Goal: Information Seeking & Learning: Learn about a topic

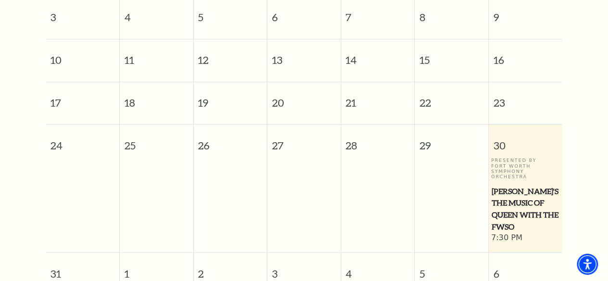
scroll to position [325, 0]
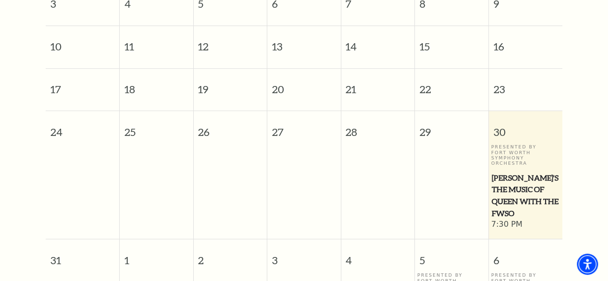
click at [537, 173] on span "[PERSON_NAME]'s The Music of Queen with the FWSO" at bounding box center [526, 196] width 68 height 48
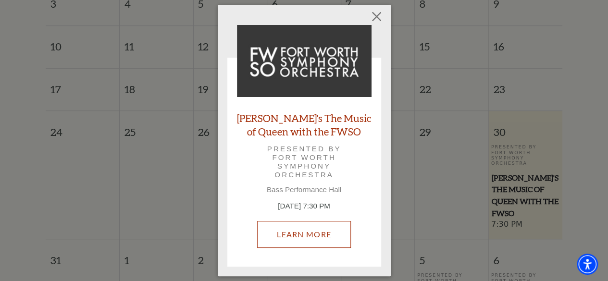
click at [318, 236] on link "Learn More" at bounding box center [304, 234] width 94 height 27
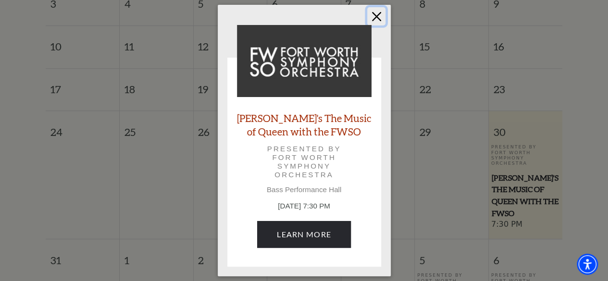
click at [375, 17] on button "Close" at bounding box center [376, 16] width 18 height 18
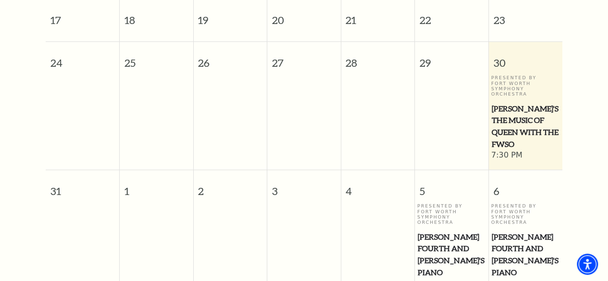
scroll to position [421, 0]
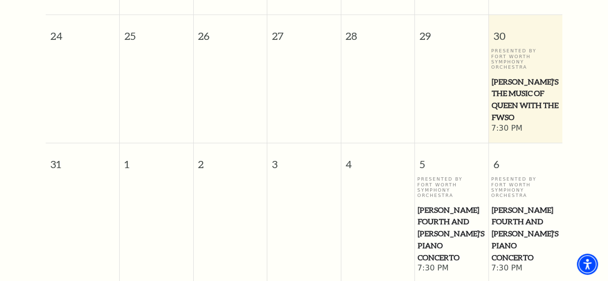
click at [535, 88] on span "[PERSON_NAME]'s The Music of Queen with the FWSO" at bounding box center [526, 100] width 68 height 48
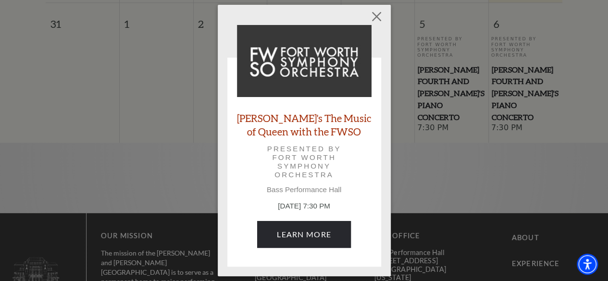
scroll to position [566, 0]
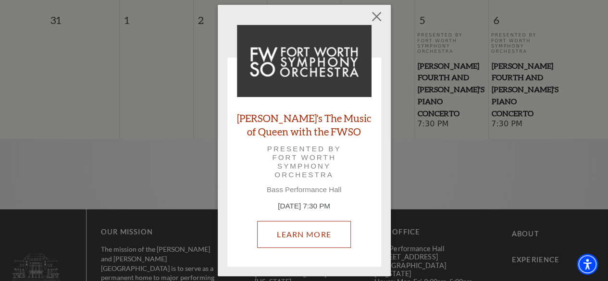
click at [320, 238] on link "Learn More" at bounding box center [304, 234] width 94 height 27
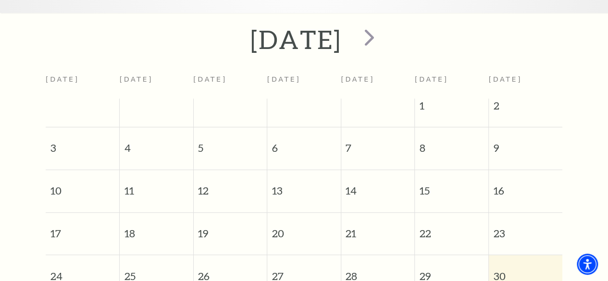
scroll to position [85, 0]
